Goal: Transaction & Acquisition: Subscribe to service/newsletter

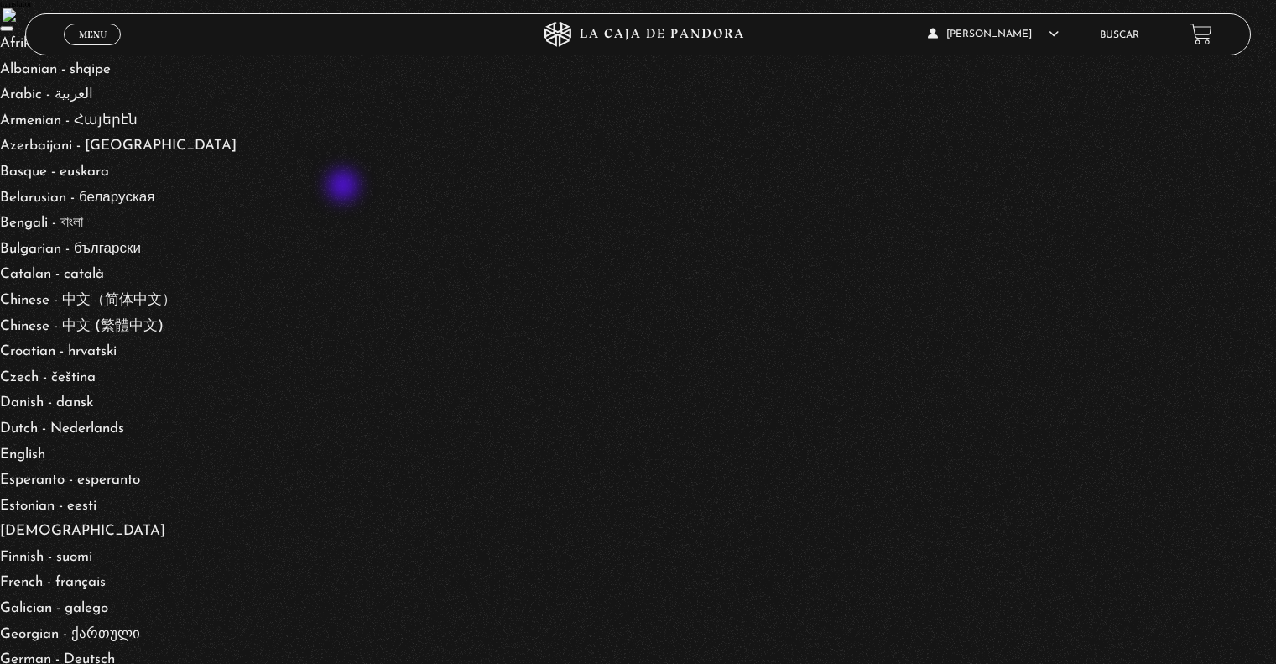
scroll to position [84, 0]
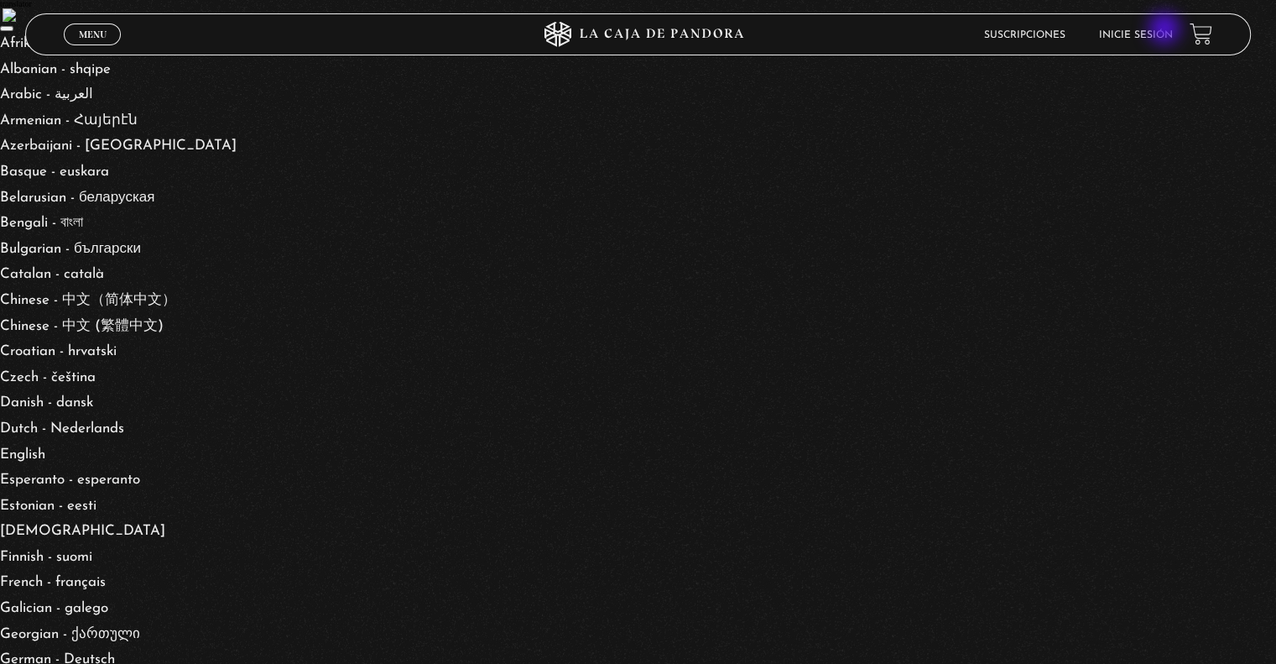
click at [1166, 30] on link "Inicie sesión" at bounding box center [1136, 35] width 74 height 10
type input "s"
type input "[EMAIL_ADDRESS][DOMAIN_NAME]"
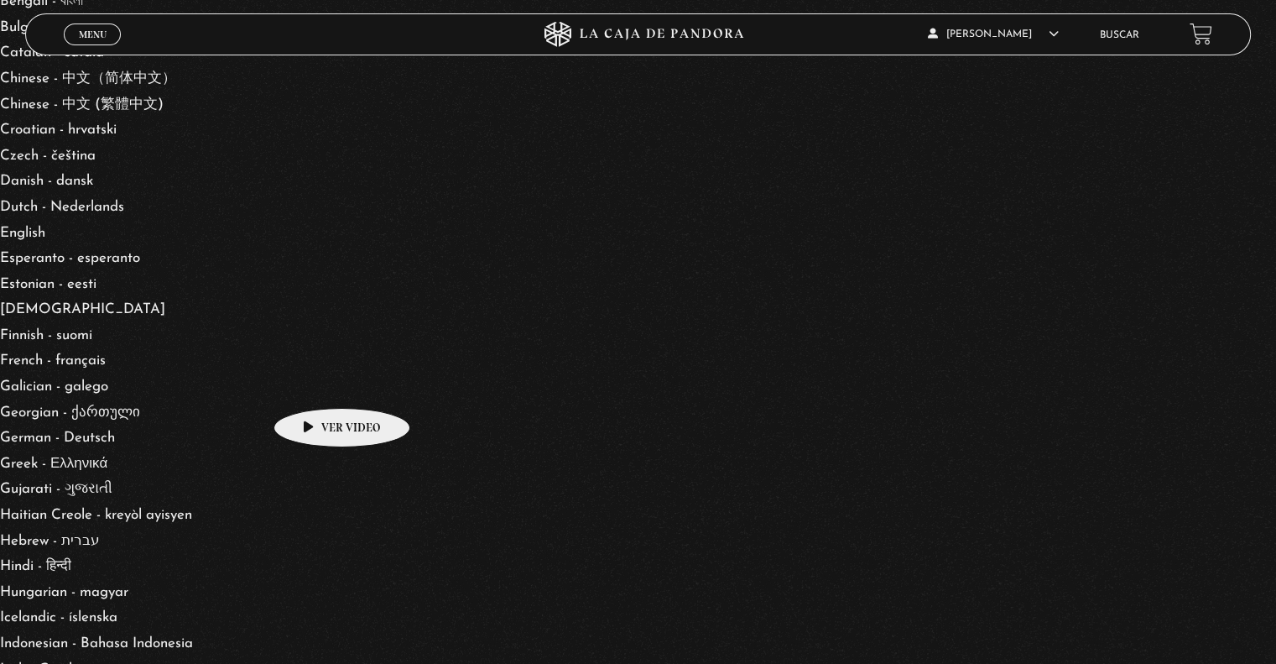
scroll to position [252, 0]
